Goal: Task Accomplishment & Management: Manage account settings

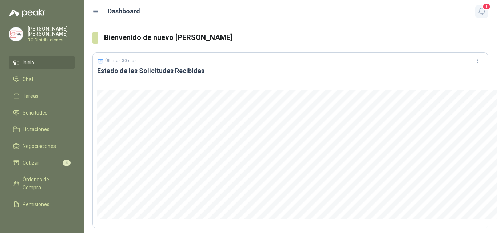
click at [481, 13] on icon "button" at bounding box center [481, 11] width 9 height 9
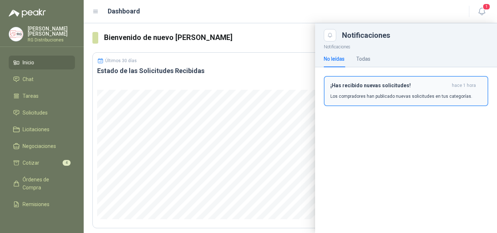
click at [410, 100] on button "¡Has recibido nuevas solicitudes! hace 1 hora Los compradores han publicado nue…" at bounding box center [406, 91] width 164 height 30
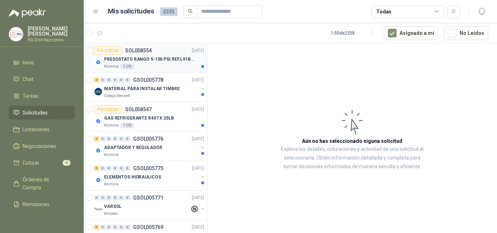
click at [164, 62] on p "PRESOSTATO RANGO 5-150 PSI REF.L91B-1050" at bounding box center [149, 59] width 91 height 7
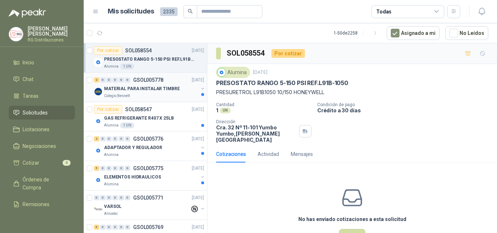
click at [160, 87] on p "MATERIAL PARA INSTALAR TIMBRE" at bounding box center [142, 88] width 76 height 7
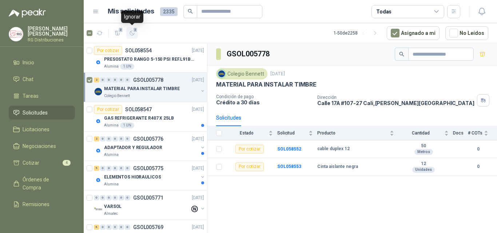
click at [133, 33] on icon "button" at bounding box center [132, 33] width 6 height 6
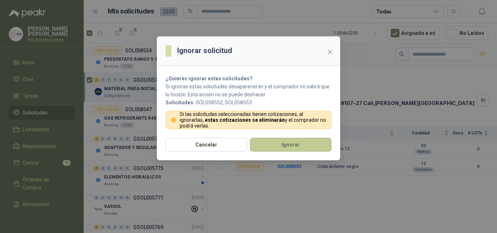
click at [278, 143] on button "Ignorar" at bounding box center [290, 145] width 81 height 14
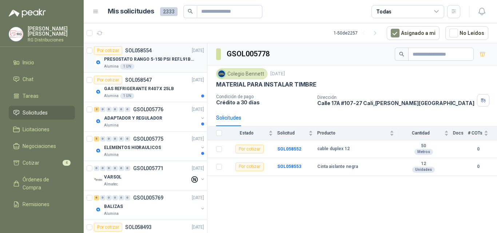
click at [151, 61] on p "PRESOSTATO RANGO 5-150 PSI REF.L91B-1050" at bounding box center [149, 59] width 91 height 7
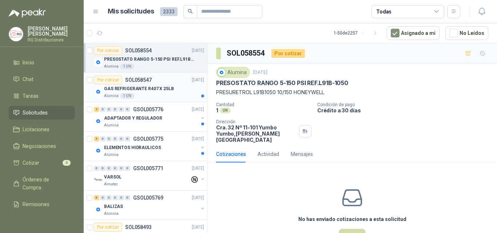
click at [156, 91] on p "GAS REFRIGERANTE R407 X 25LB" at bounding box center [139, 88] width 70 height 7
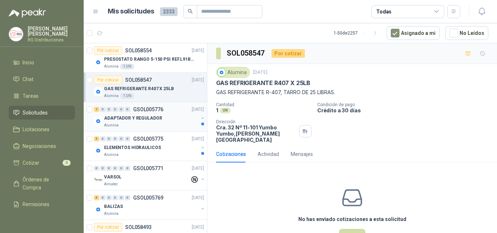
click at [168, 128] on div "Alumina" at bounding box center [151, 126] width 94 height 6
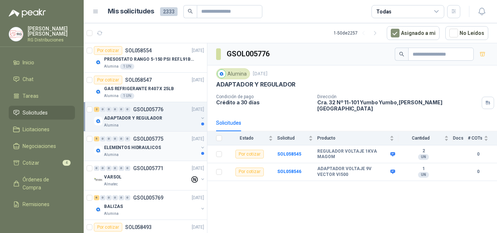
click at [171, 147] on div "ELEMENTOS HIDRAULICOS" at bounding box center [151, 147] width 94 height 9
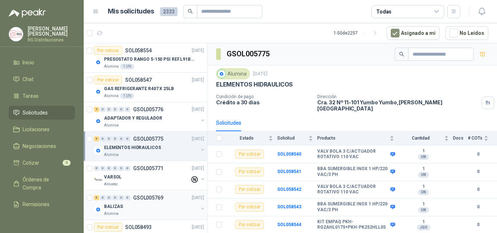
scroll to position [36, 0]
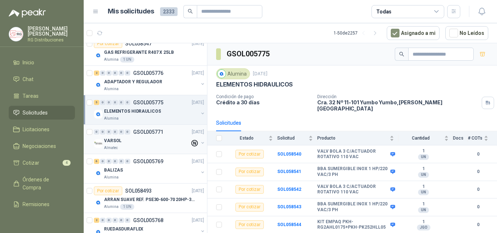
click at [157, 139] on div "VARSOL" at bounding box center [147, 140] width 86 height 9
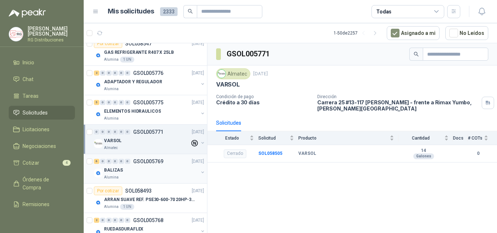
click at [165, 169] on div "BALIZAS" at bounding box center [151, 170] width 94 height 9
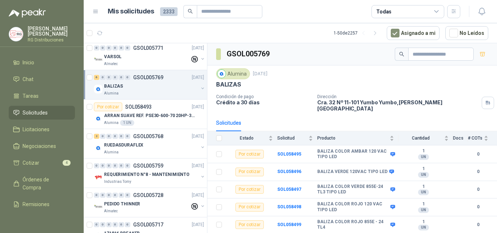
scroll to position [109, 0]
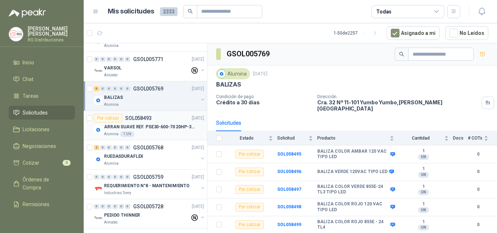
click at [147, 136] on div "Alumina 1 UN" at bounding box center [154, 134] width 100 height 6
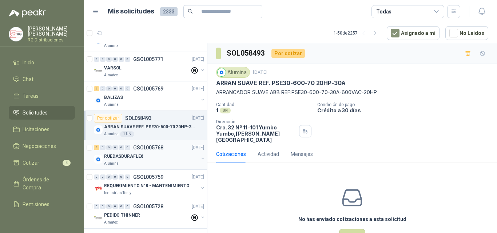
click at [160, 158] on div "RUEDASDURAFLEX" at bounding box center [151, 156] width 94 height 9
